Goal: Information Seeking & Learning: Find specific fact

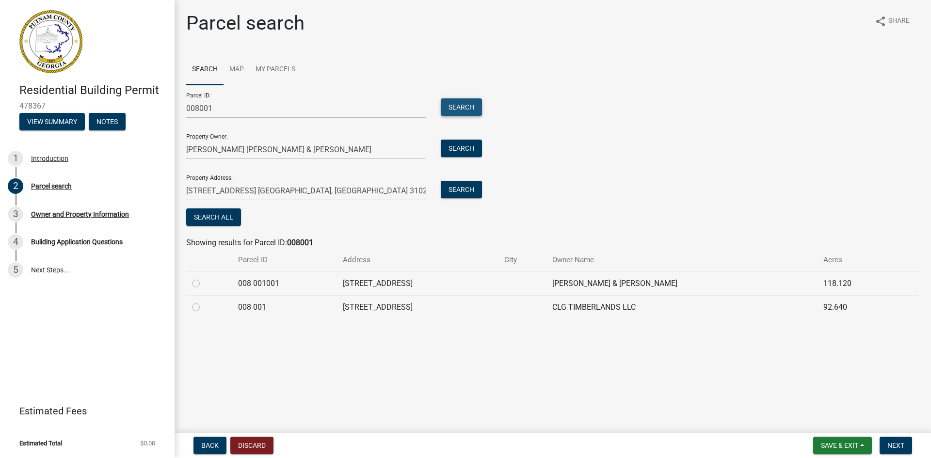
click at [459, 108] on button "Search" at bounding box center [461, 106] width 41 height 17
click at [459, 190] on button "Search" at bounding box center [461, 189] width 41 height 17
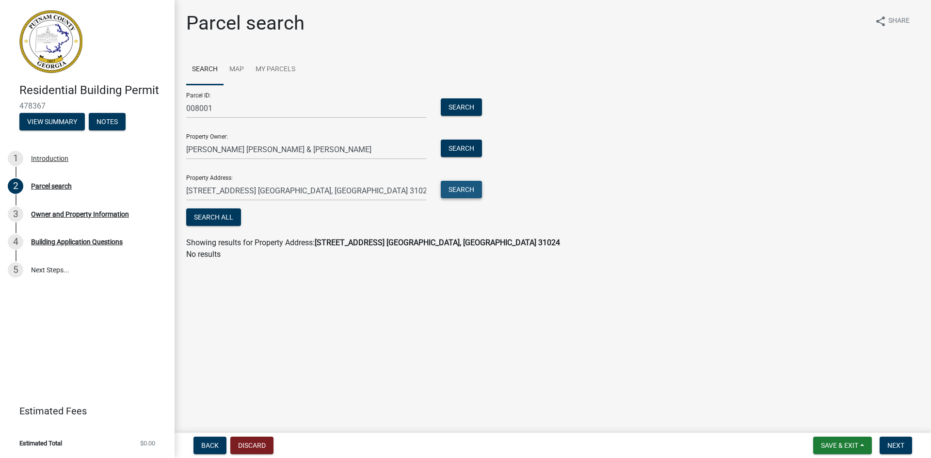
click at [461, 188] on button "Search" at bounding box center [461, 189] width 41 height 17
click at [457, 107] on button "Search" at bounding box center [461, 106] width 41 height 17
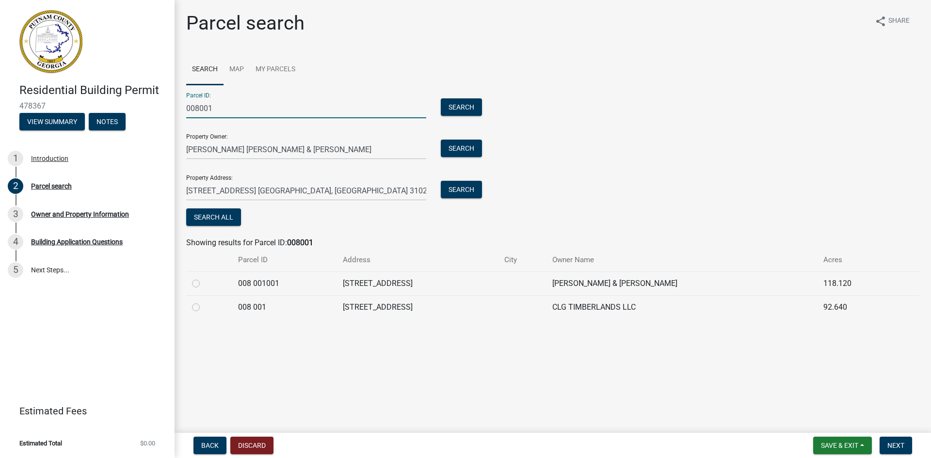
click at [187, 110] on input "008001" at bounding box center [306, 108] width 240 height 20
click at [461, 107] on button "Search" at bounding box center [461, 106] width 41 height 17
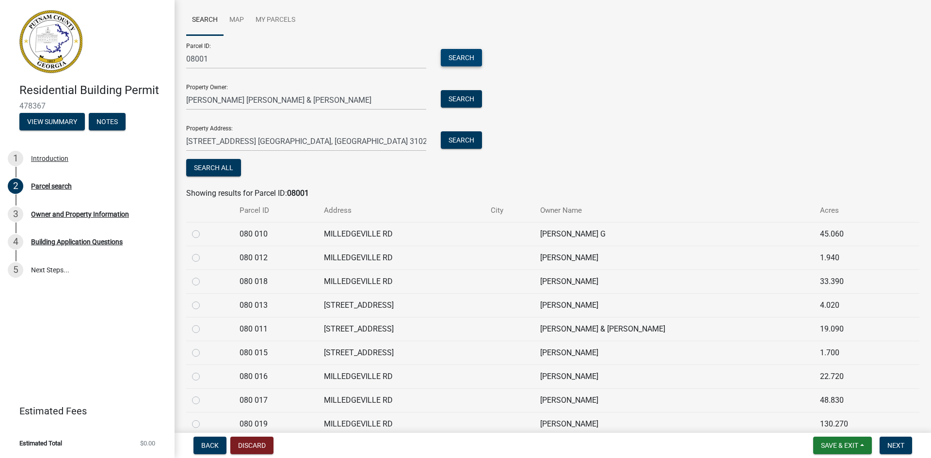
scroll to position [19, 0]
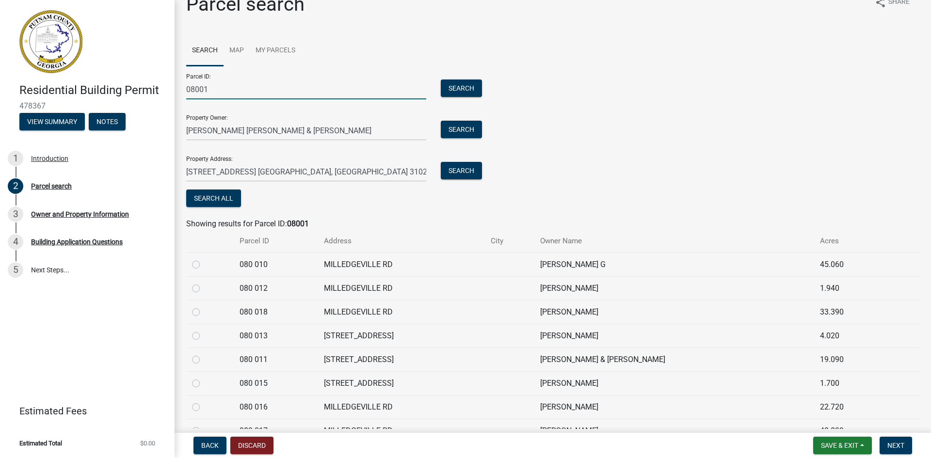
click at [187, 91] on input "08001" at bounding box center [306, 89] width 240 height 20
type input "008001"
click at [452, 88] on button "Search" at bounding box center [461, 87] width 41 height 17
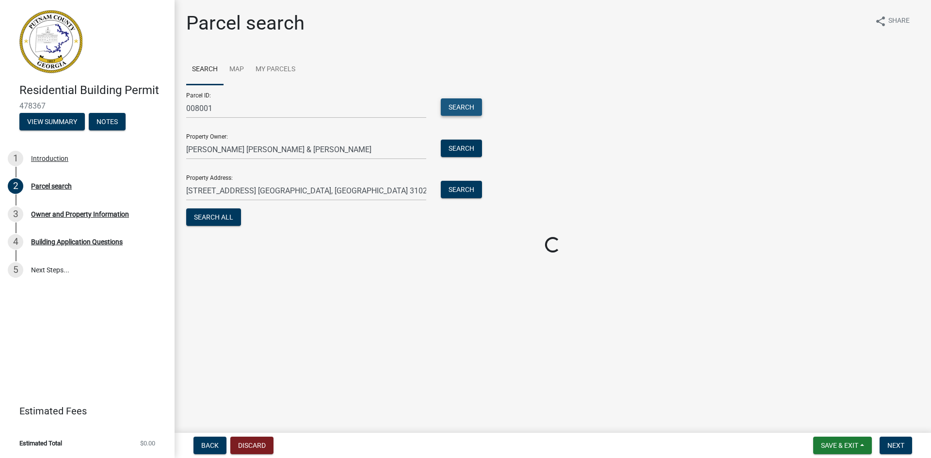
scroll to position [0, 0]
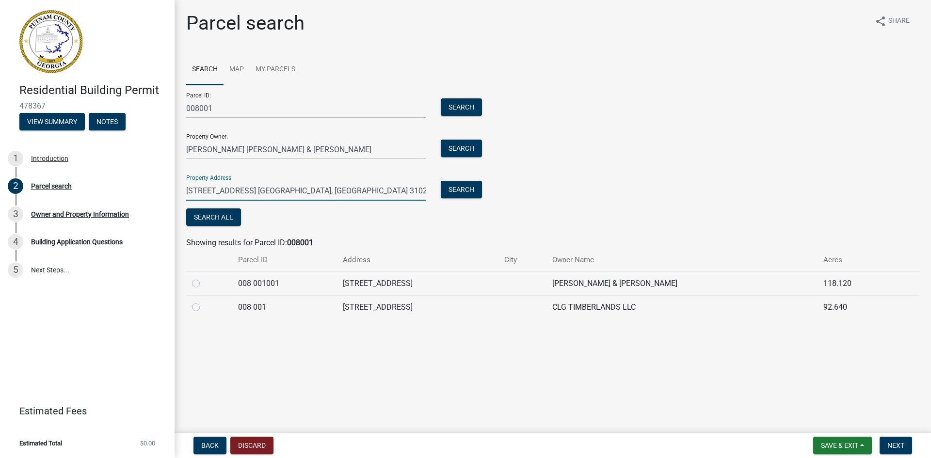
drag, startPoint x: 190, startPoint y: 191, endPoint x: 197, endPoint y: 192, distance: 7.8
click at [197, 192] on input "[STREET_ADDRESS] [GEOGRAPHIC_DATA], [GEOGRAPHIC_DATA] 31024" at bounding box center [306, 191] width 240 height 20
type input "[STREET_ADDRESS] [GEOGRAPHIC_DATA], [GEOGRAPHIC_DATA] 31024"
click at [455, 192] on button "Search" at bounding box center [461, 189] width 41 height 17
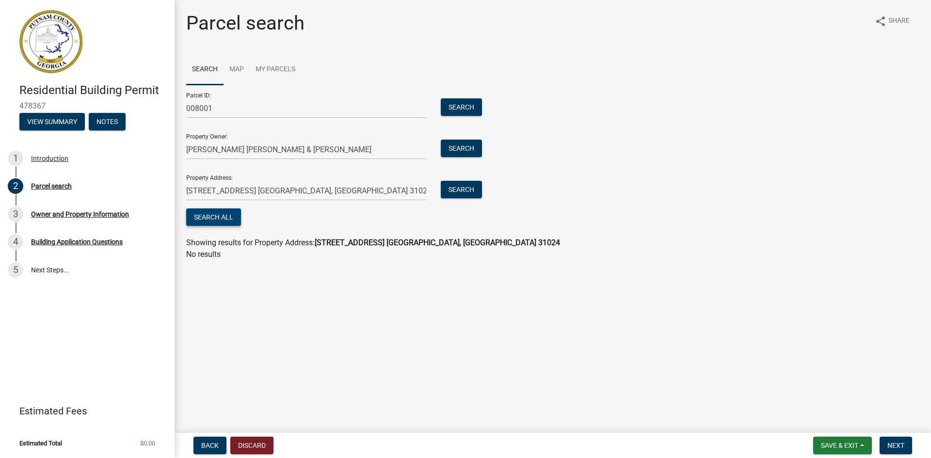
click at [213, 217] on button "Search All" at bounding box center [213, 216] width 55 height 17
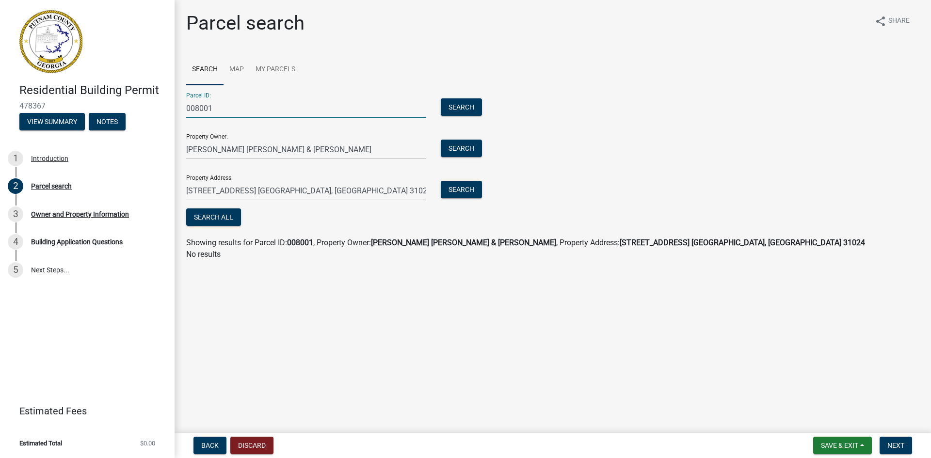
drag, startPoint x: 223, startPoint y: 107, endPoint x: 135, endPoint y: 100, distance: 88.9
click at [135, 100] on div "Residential Building Permit 478367 View Summary Notes 1 Introduction 2 Parcel s…" at bounding box center [465, 229] width 931 height 458
click at [351, 151] on input "[PERSON_NAME] [PERSON_NAME] & [PERSON_NAME]" at bounding box center [306, 150] width 240 height 20
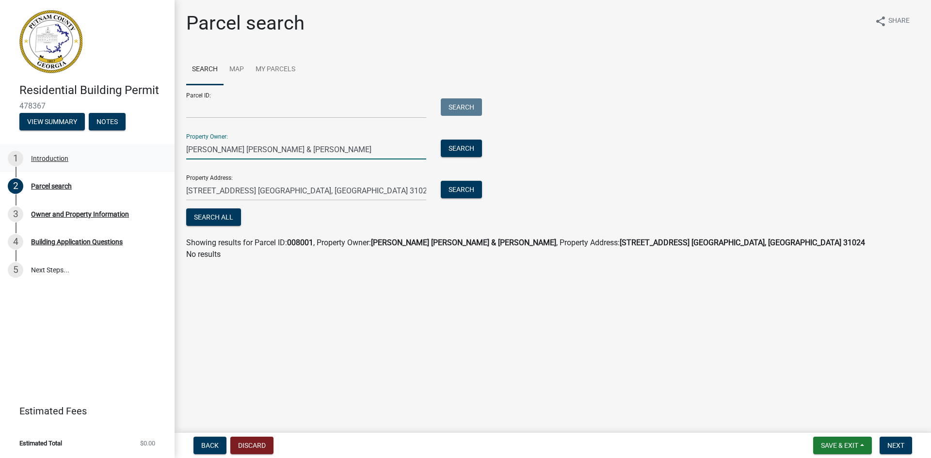
drag, startPoint x: 351, startPoint y: 151, endPoint x: 162, endPoint y: 144, distance: 189.2
click at [162, 144] on div "Residential Building Permit 478367 View Summary Notes 1 Introduction 2 Parcel s…" at bounding box center [465, 229] width 931 height 458
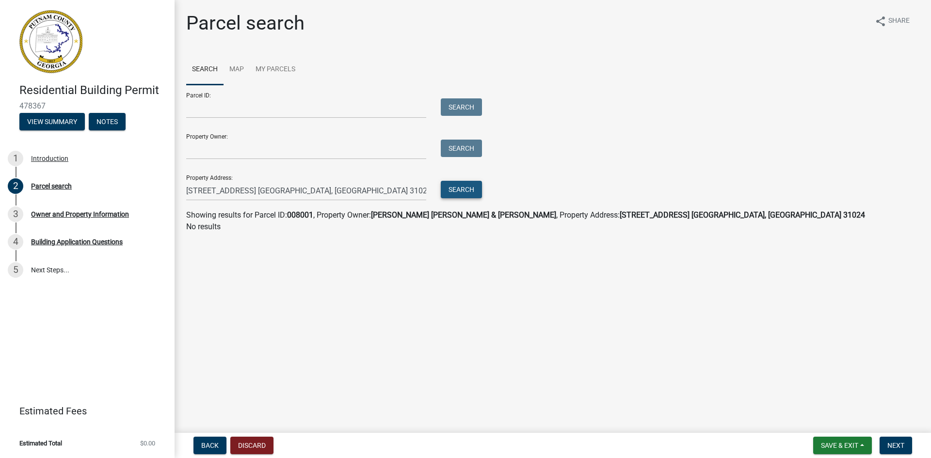
click at [463, 187] on button "Search" at bounding box center [461, 189] width 41 height 17
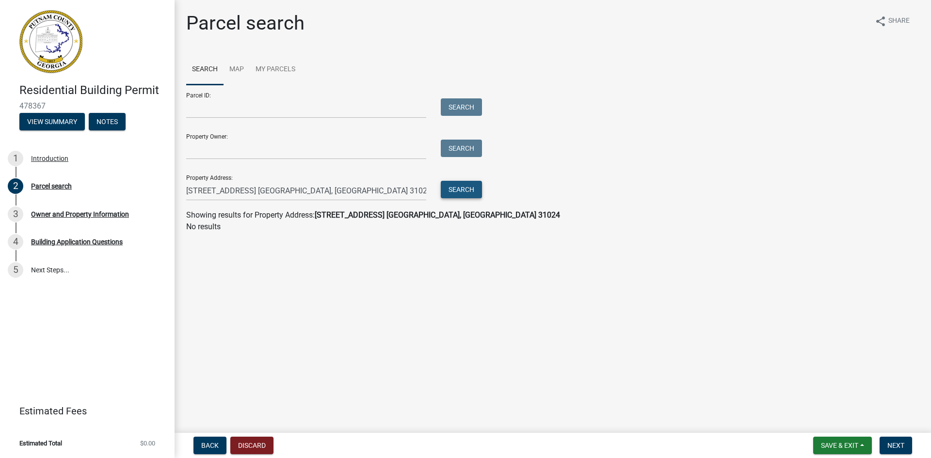
click at [460, 189] on button "Search" at bounding box center [461, 189] width 41 height 17
click at [217, 111] on input "Parcel ID:" at bounding box center [306, 108] width 240 height 20
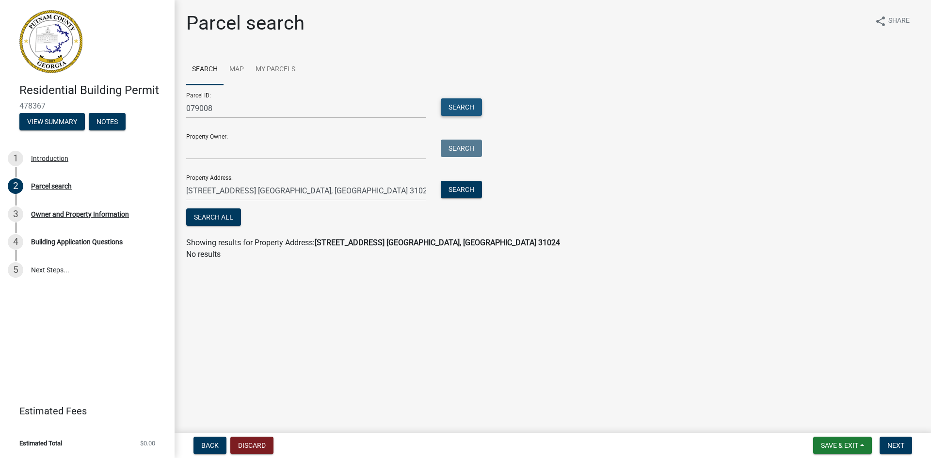
click at [457, 107] on button "Search" at bounding box center [461, 106] width 41 height 17
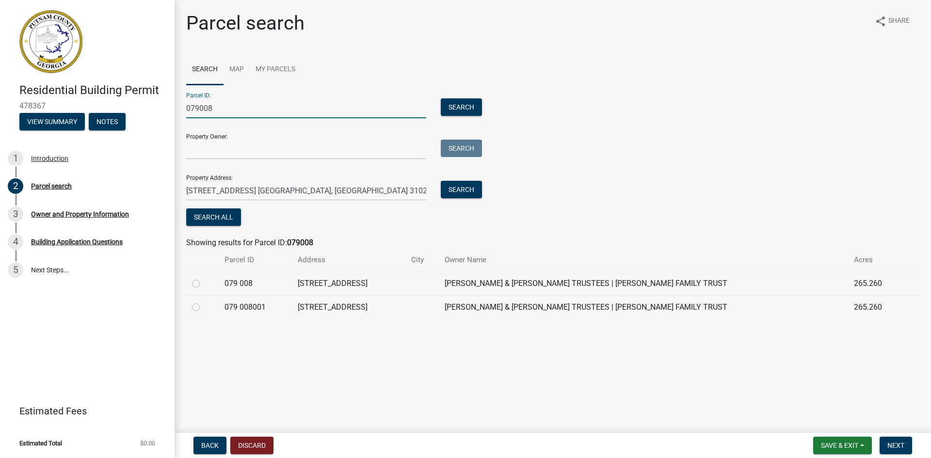
drag, startPoint x: 217, startPoint y: 108, endPoint x: 183, endPoint y: 109, distance: 34.0
click at [183, 109] on div "079008" at bounding box center [306, 108] width 254 height 20
click at [221, 108] on input "079008" at bounding box center [306, 108] width 240 height 20
type input "0"
click at [457, 106] on button "Search" at bounding box center [461, 106] width 41 height 17
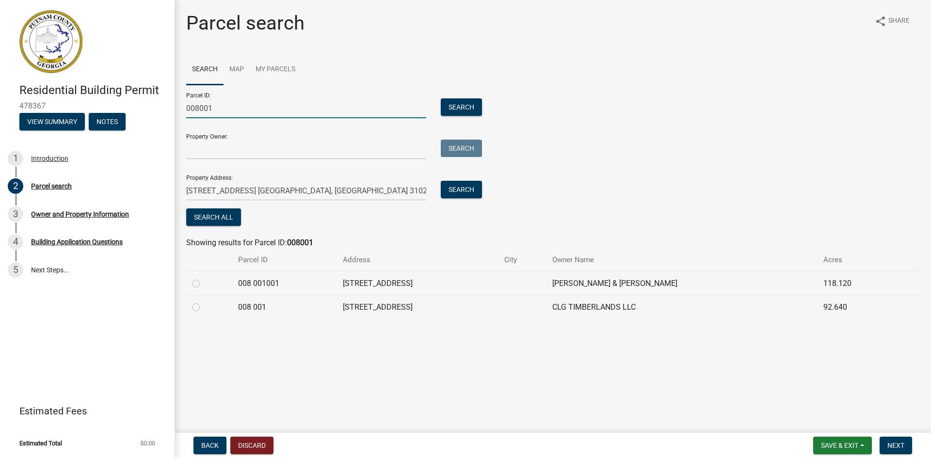
click at [187, 109] on input "008001" at bounding box center [306, 108] width 240 height 20
click at [459, 108] on button "Search" at bounding box center [461, 106] width 41 height 17
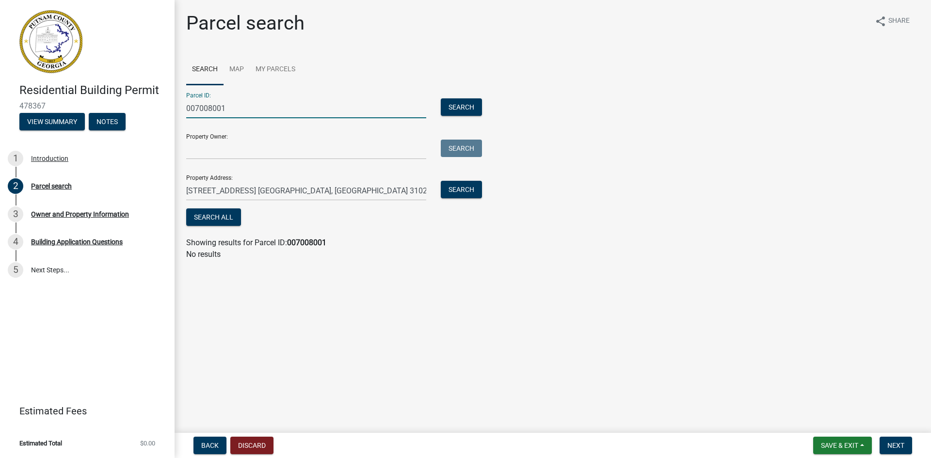
drag, startPoint x: 234, startPoint y: 109, endPoint x: 171, endPoint y: 107, distance: 63.0
click at [171, 108] on div "Residential Building Permit 478367 View Summary Notes 1 Introduction 2 Parcel s…" at bounding box center [465, 229] width 931 height 458
click at [454, 106] on button "Search" at bounding box center [461, 106] width 41 height 17
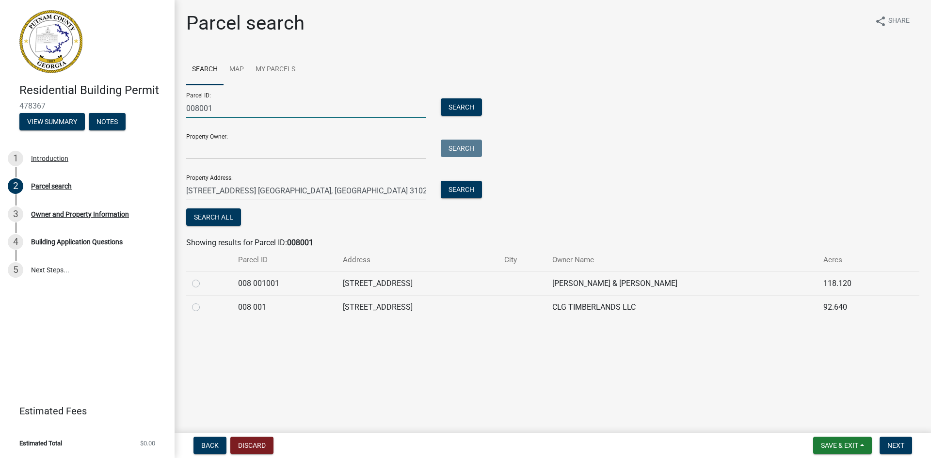
click at [187, 108] on input "008001" at bounding box center [306, 108] width 240 height 20
type input "079008001"
click at [463, 107] on button "Search" at bounding box center [461, 106] width 41 height 17
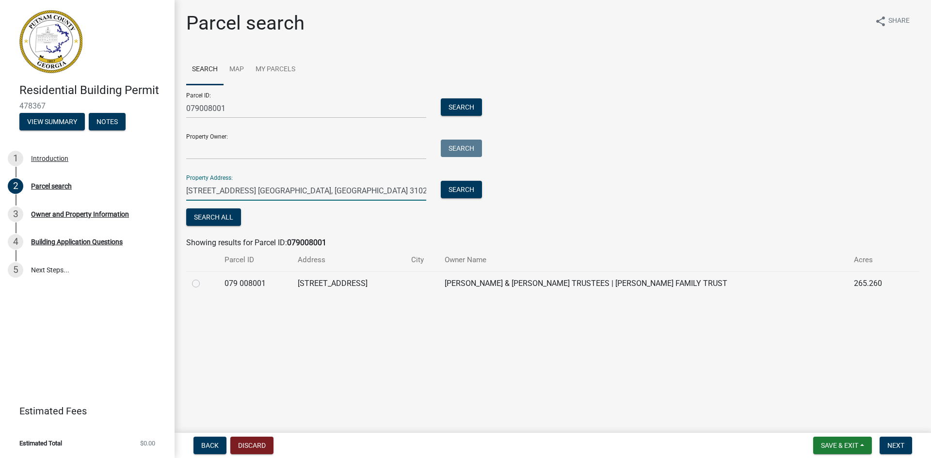
drag, startPoint x: 191, startPoint y: 190, endPoint x: 199, endPoint y: 191, distance: 8.4
click at [199, 191] on input "[STREET_ADDRESS] [GEOGRAPHIC_DATA], [GEOGRAPHIC_DATA] 31024" at bounding box center [306, 191] width 240 height 20
type input "[STREET_ADDRESS] [GEOGRAPHIC_DATA], [GEOGRAPHIC_DATA] 31024"
click at [463, 191] on button "Search" at bounding box center [461, 189] width 41 height 17
